Goal: Information Seeking & Learning: Learn about a topic

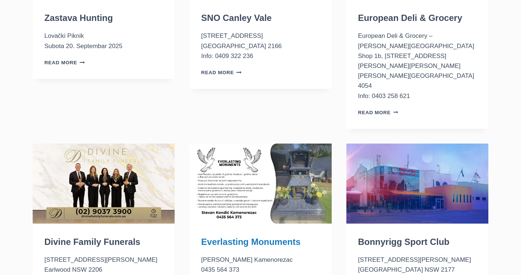
scroll to position [386, 0]
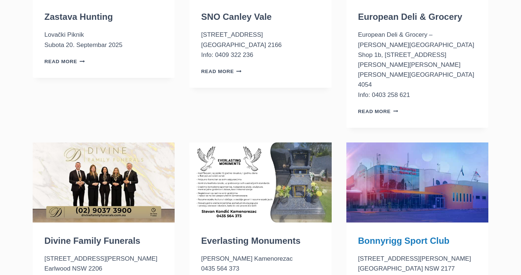
click at [416, 235] on link "Bonnyrigg Sport Club" at bounding box center [403, 240] width 91 height 10
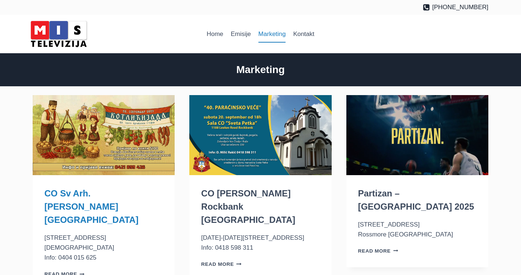
click at [80, 208] on link "CO Sv Arh. [PERSON_NAME] [GEOGRAPHIC_DATA]" at bounding box center [91, 206] width 94 height 36
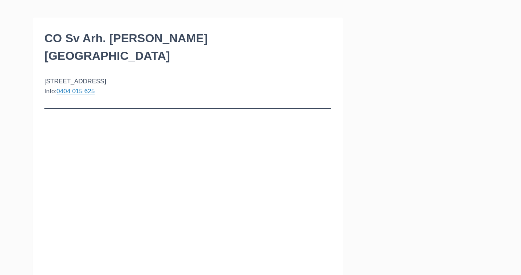
scroll to position [69, 0]
